Goal: Navigation & Orientation: Find specific page/section

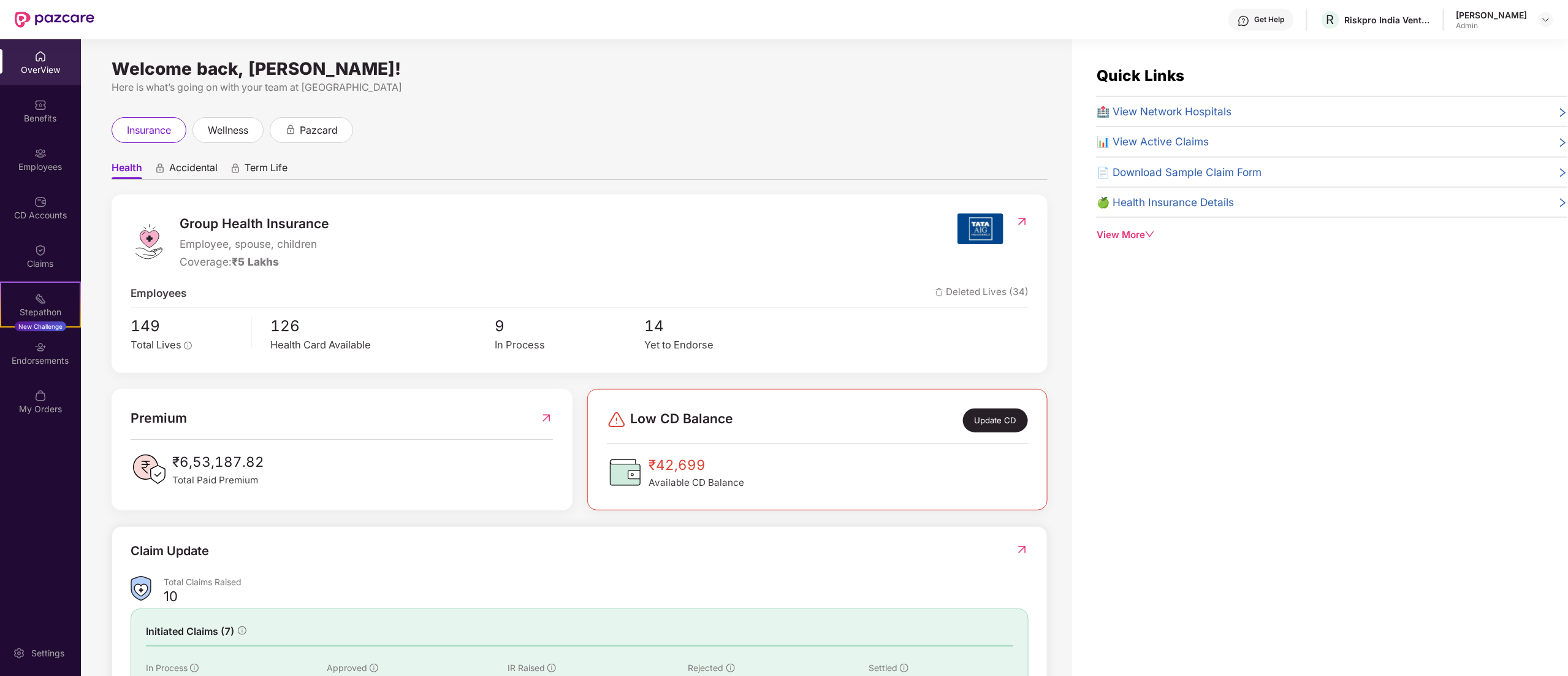
click at [791, 235] on div "Group Health Insurance Employee, spouse, children Coverage: ₹5 Lakhs" at bounding box center [544, 242] width 827 height 56
click at [40, 152] on img at bounding box center [41, 153] width 13 height 13
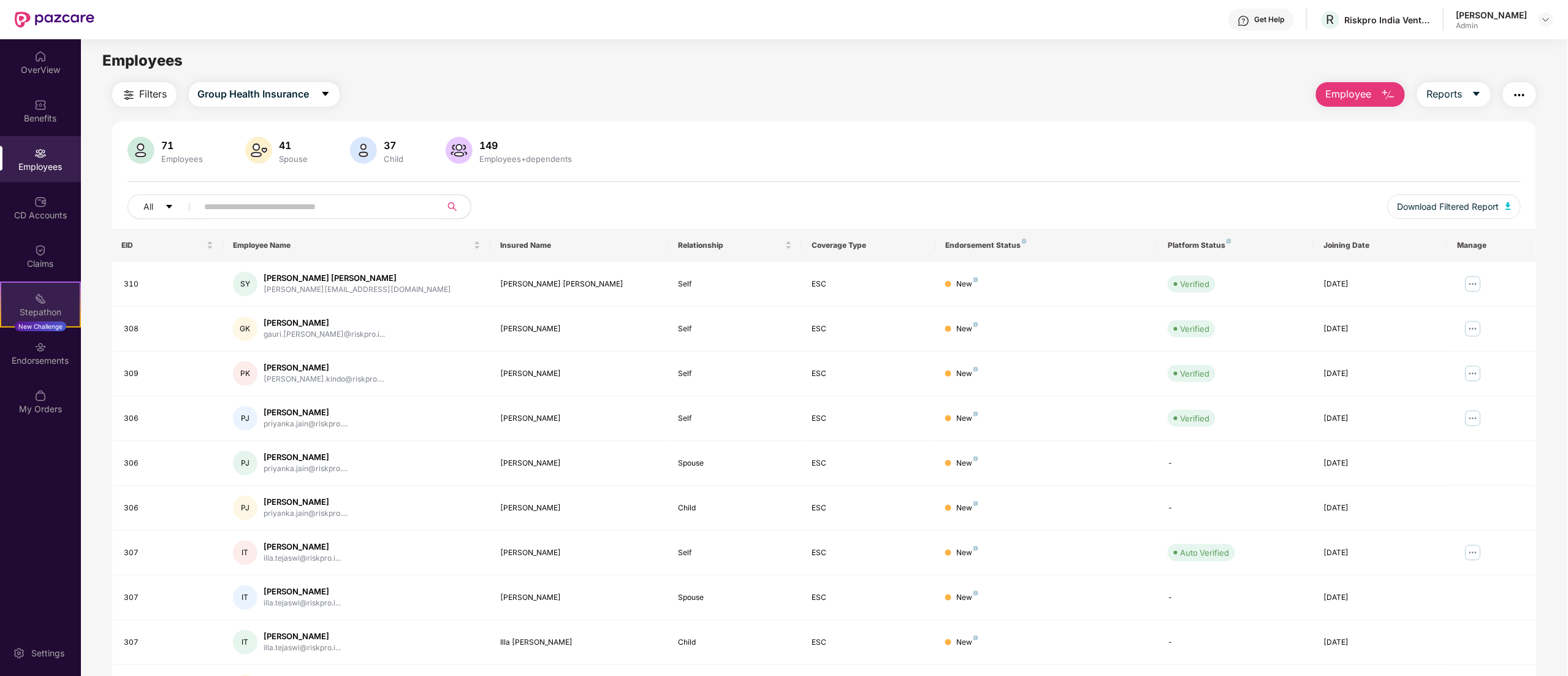
click at [35, 281] on div "Stepathon New Challenge" at bounding box center [41, 304] width 81 height 46
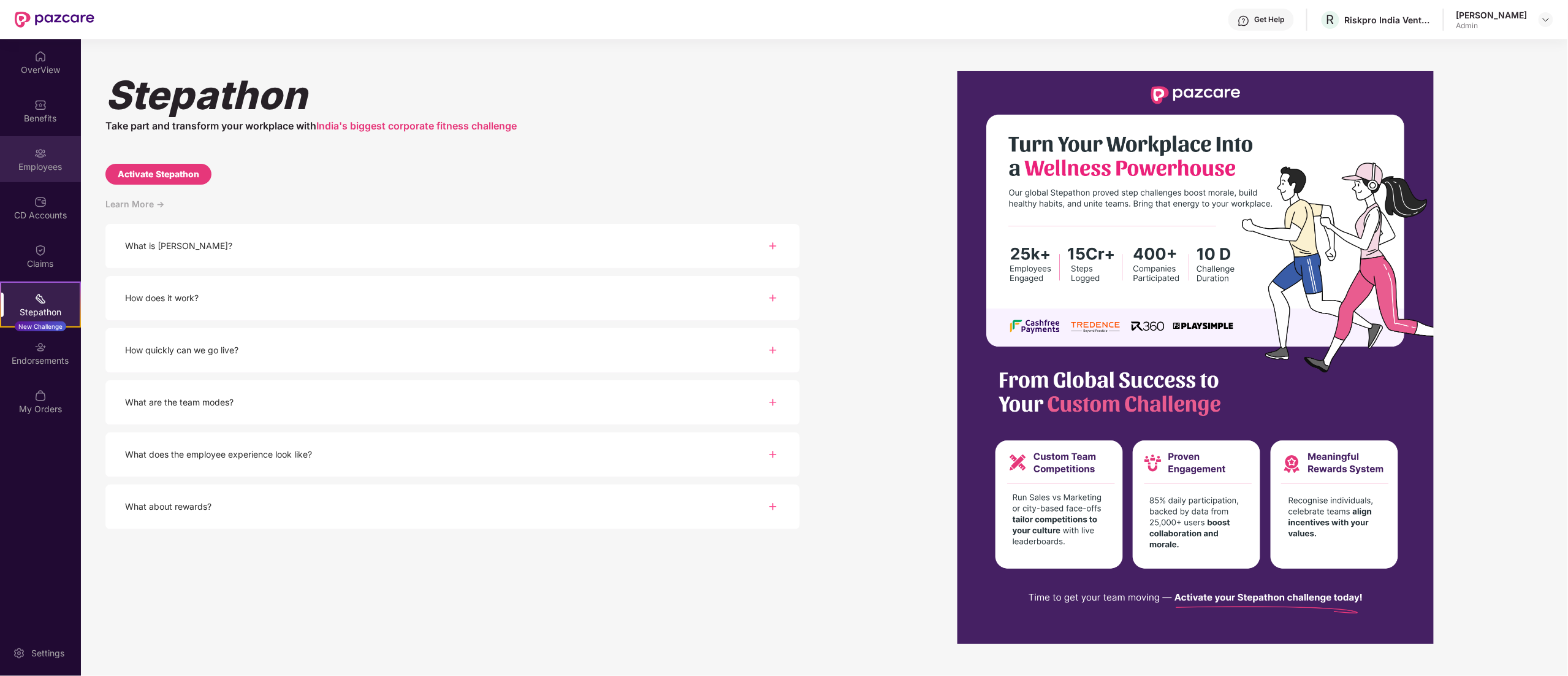
click at [64, 179] on div "Employees" at bounding box center [41, 159] width 81 height 46
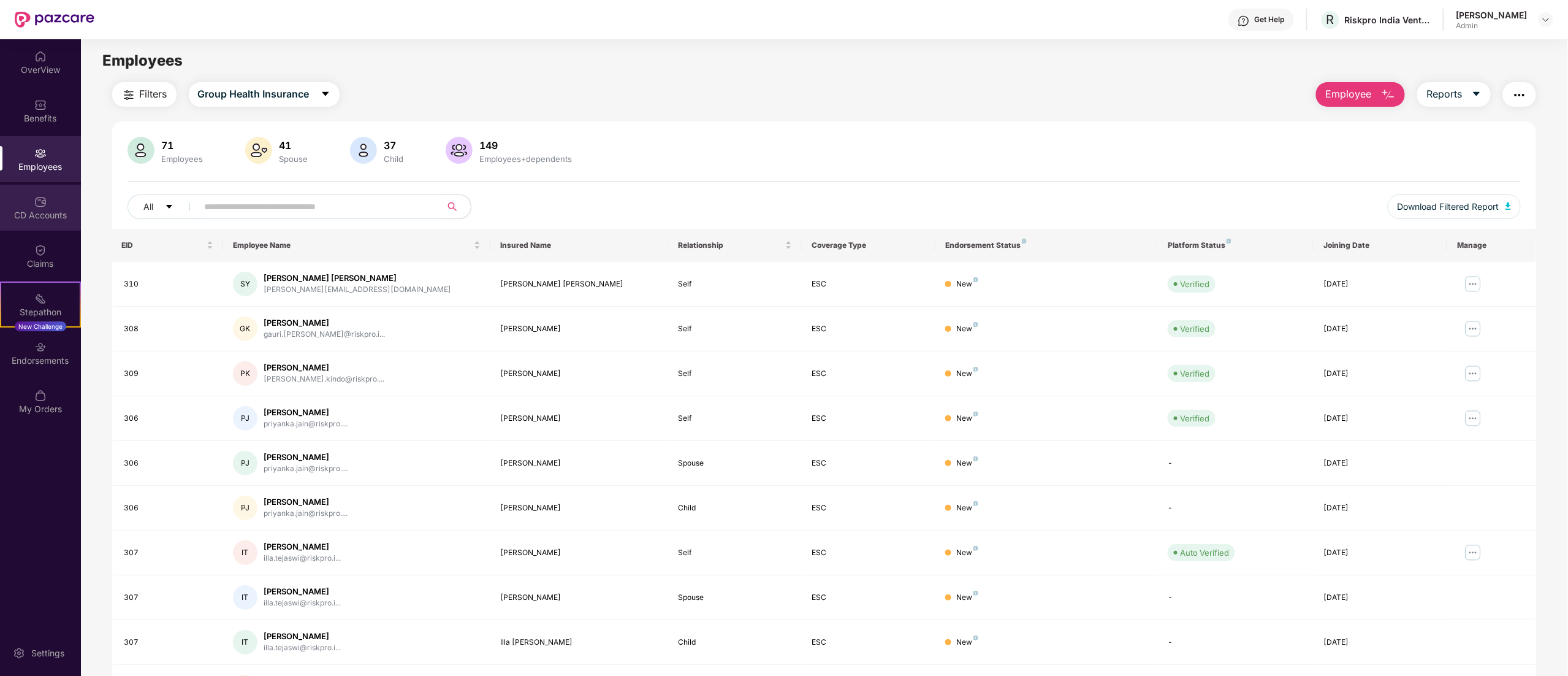
click at [57, 214] on div "CD Accounts" at bounding box center [41, 215] width 81 height 13
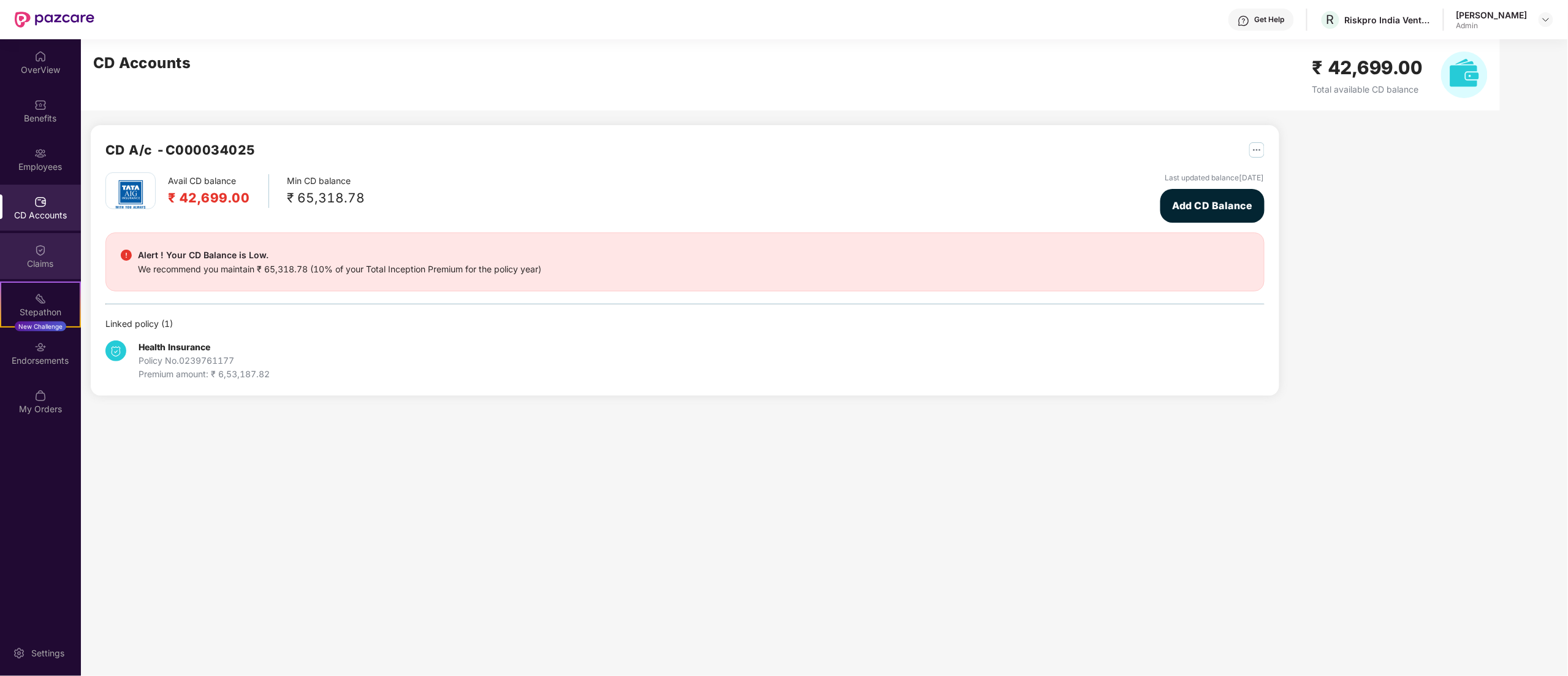
click at [57, 252] on div "Claims" at bounding box center [41, 256] width 81 height 46
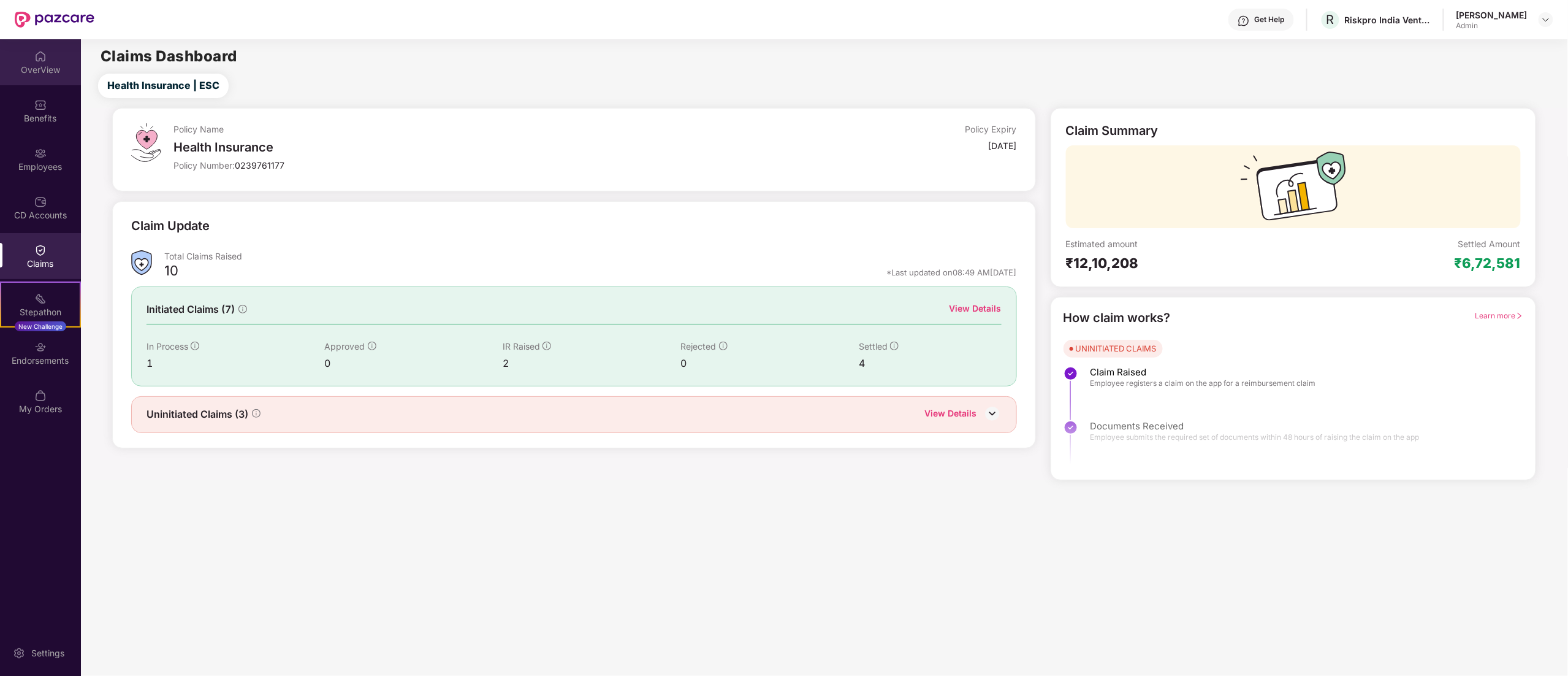
click at [45, 66] on div "OverView" at bounding box center [41, 70] width 81 height 13
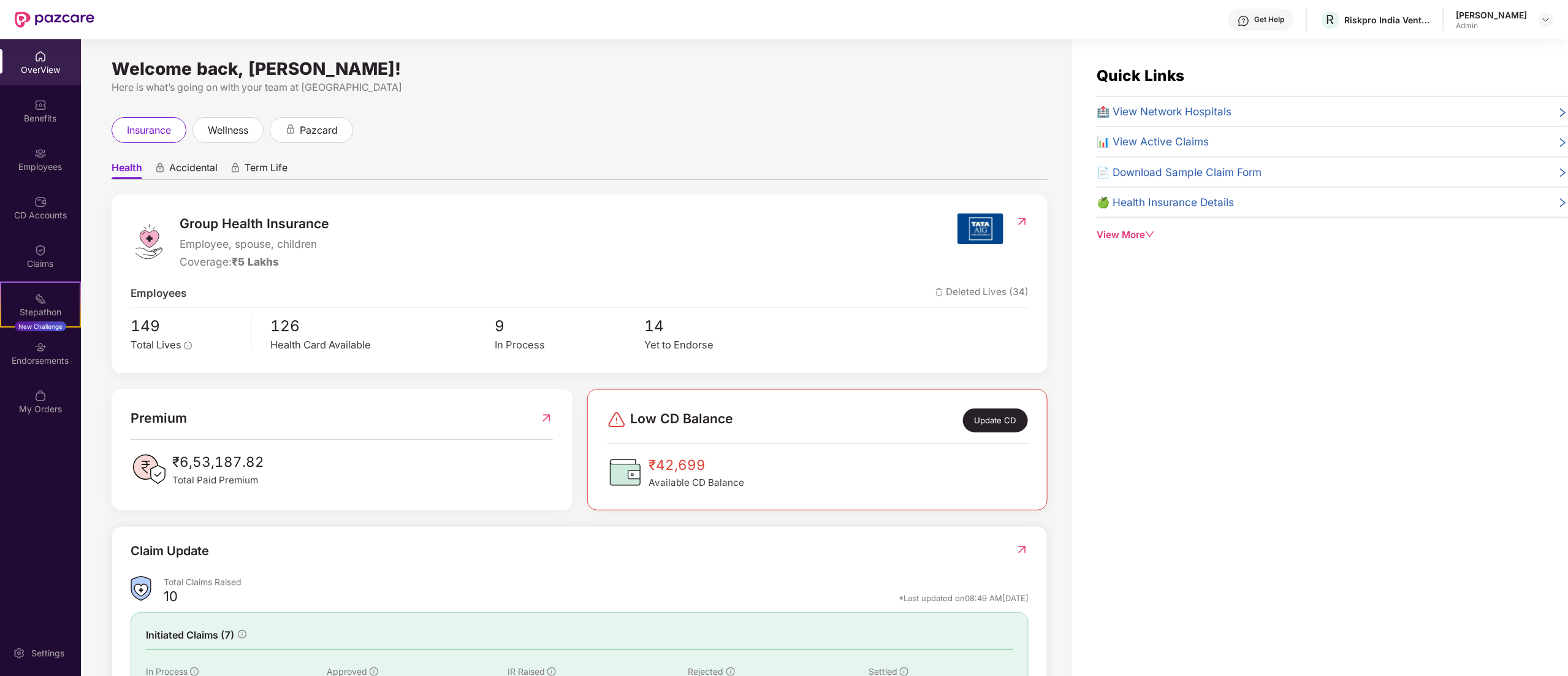
click at [823, 105] on div "Welcome back, [PERSON_NAME]! Here is what’s going on with your team at Pazcare …" at bounding box center [577, 365] width 991 height 652
